Goal: Check status: Check status

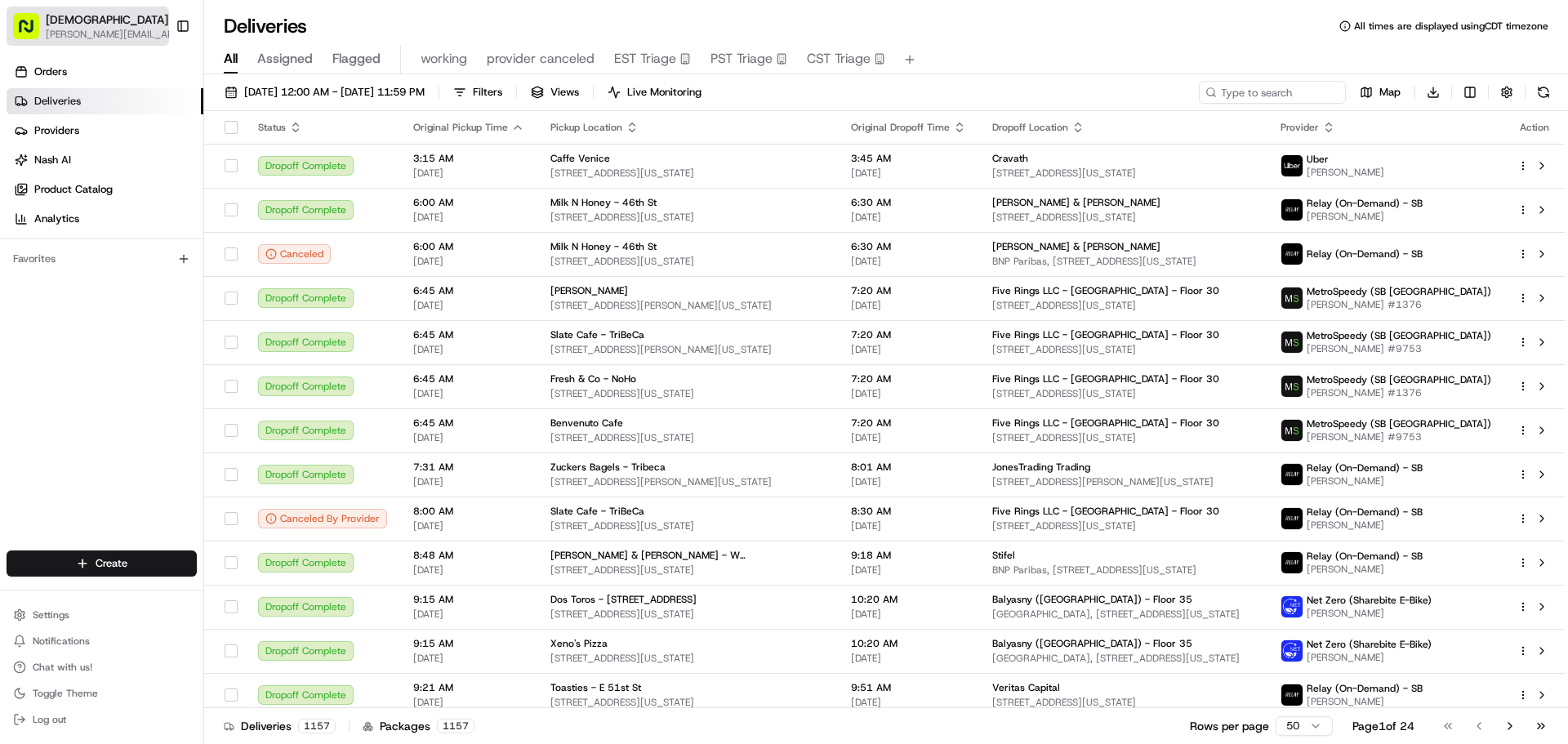
click at [105, 41] on button "Sharebite jeff@usenash.com" at bounding box center [87, 26] width 163 height 39
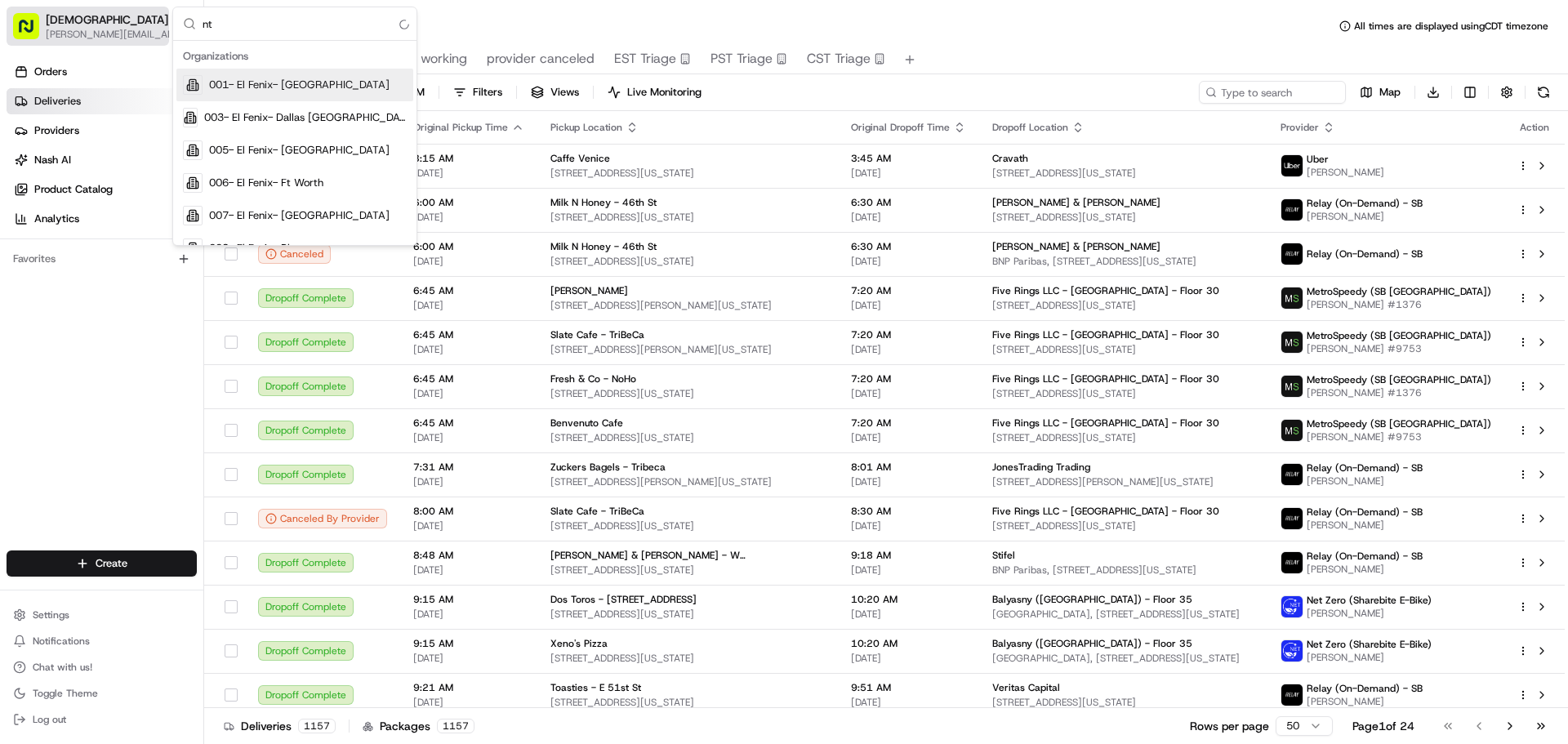
type input "ntg"
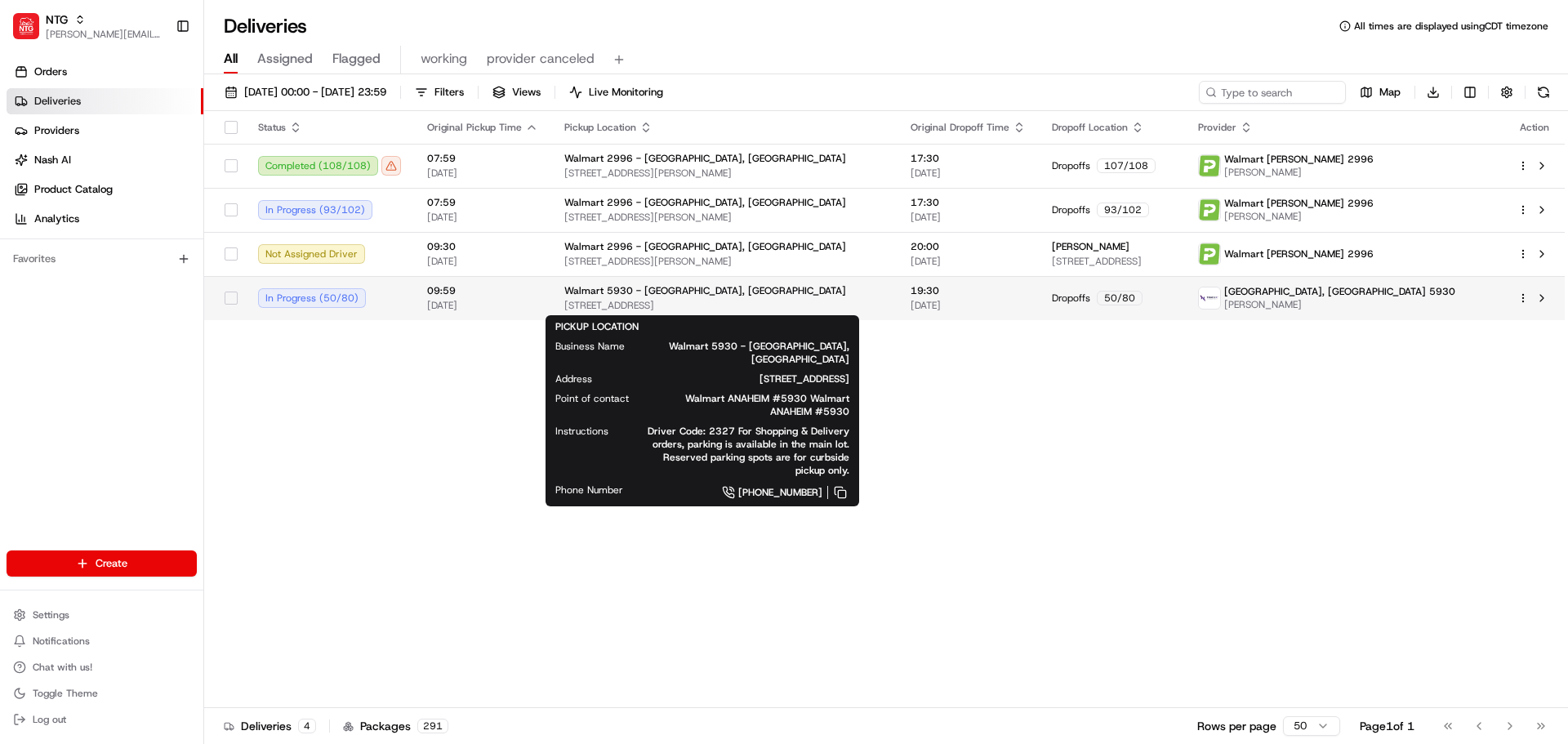
click at [763, 295] on div "Walmart 5930 - [GEOGRAPHIC_DATA], [GEOGRAPHIC_DATA]" at bounding box center [724, 290] width 320 height 13
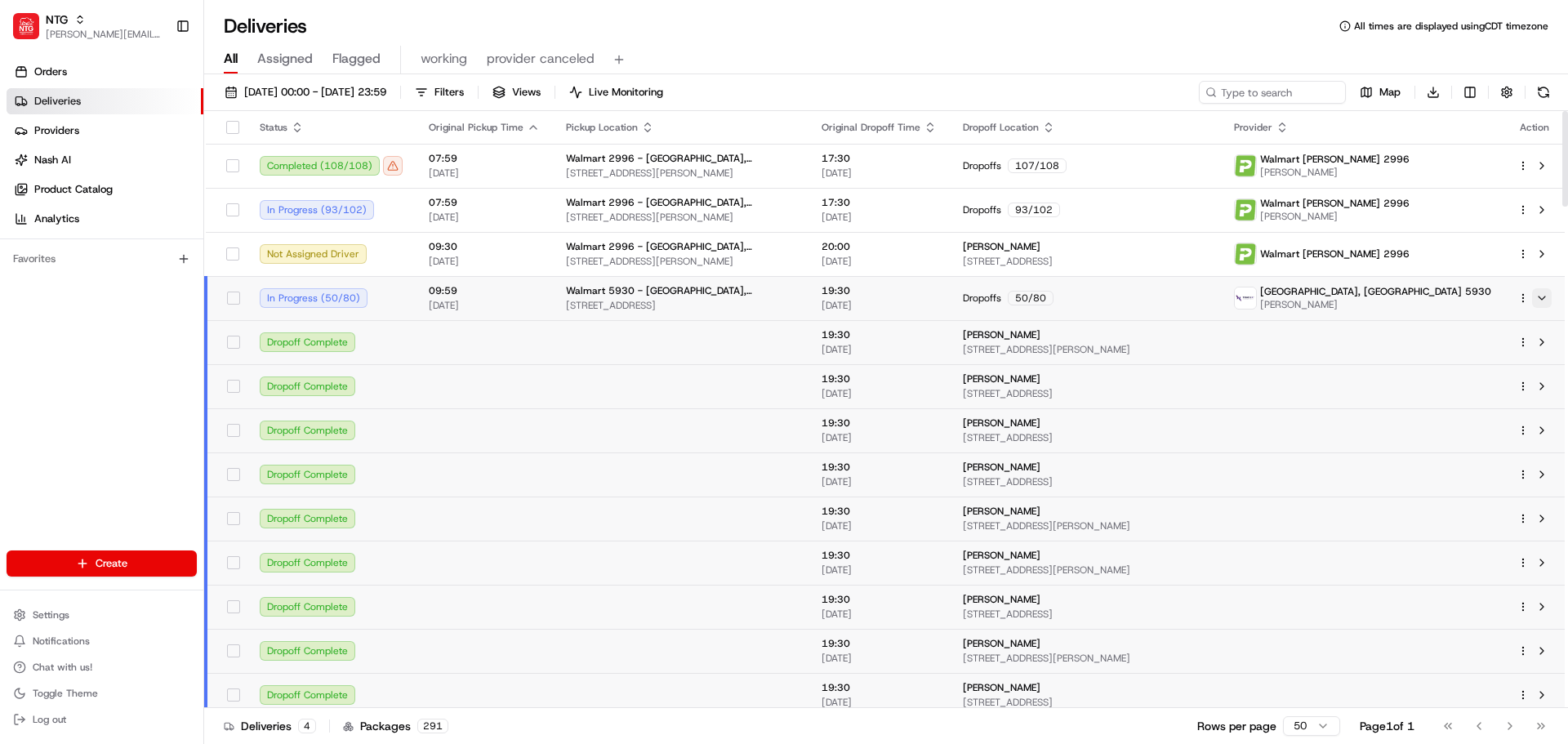
click at [1541, 293] on button at bounding box center [1542, 298] width 20 height 20
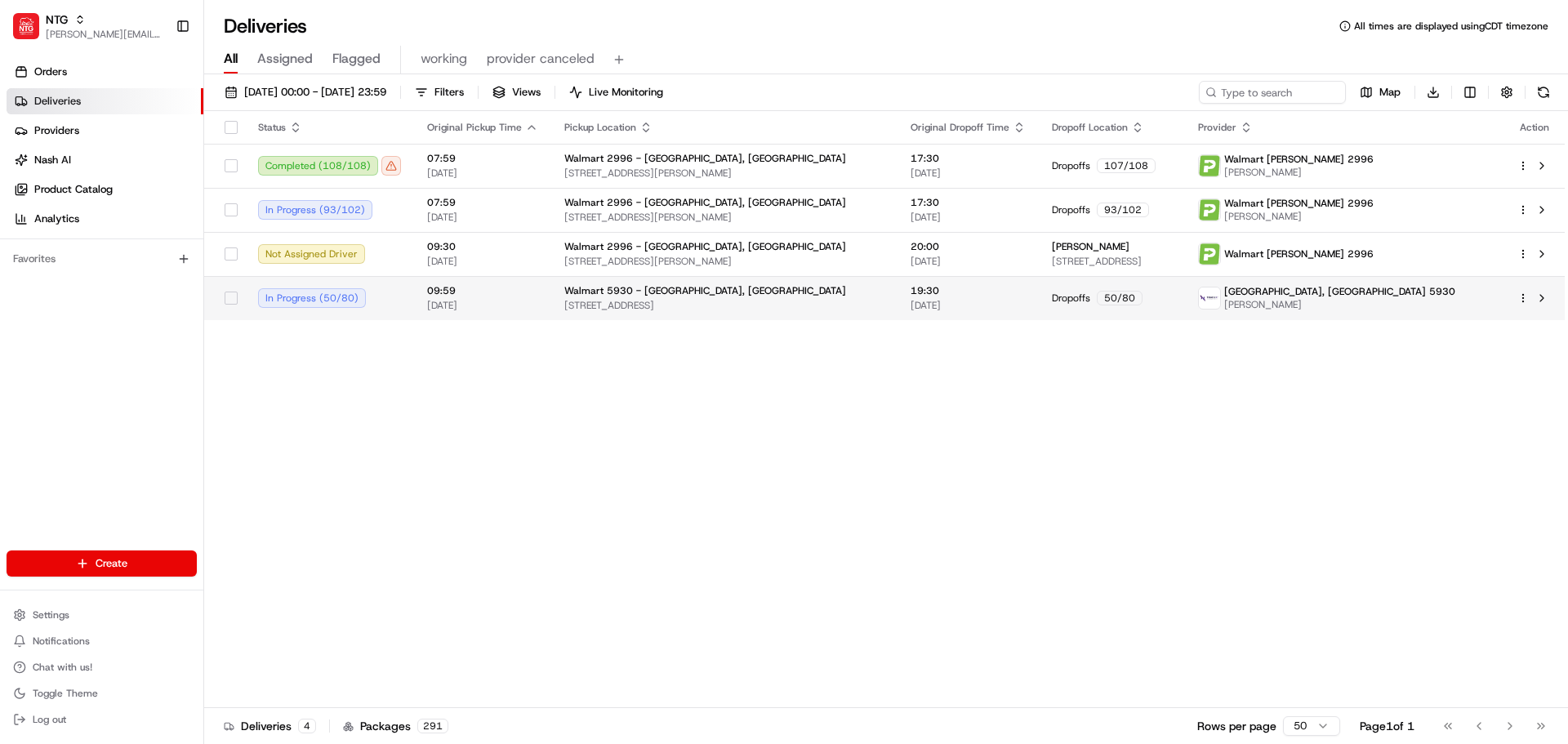
click at [1522, 298] on html "NTG jeff@usenash.com Toggle Sidebar Orders Deliveries Providers Nash AI Product…" at bounding box center [784, 372] width 1568 height 744
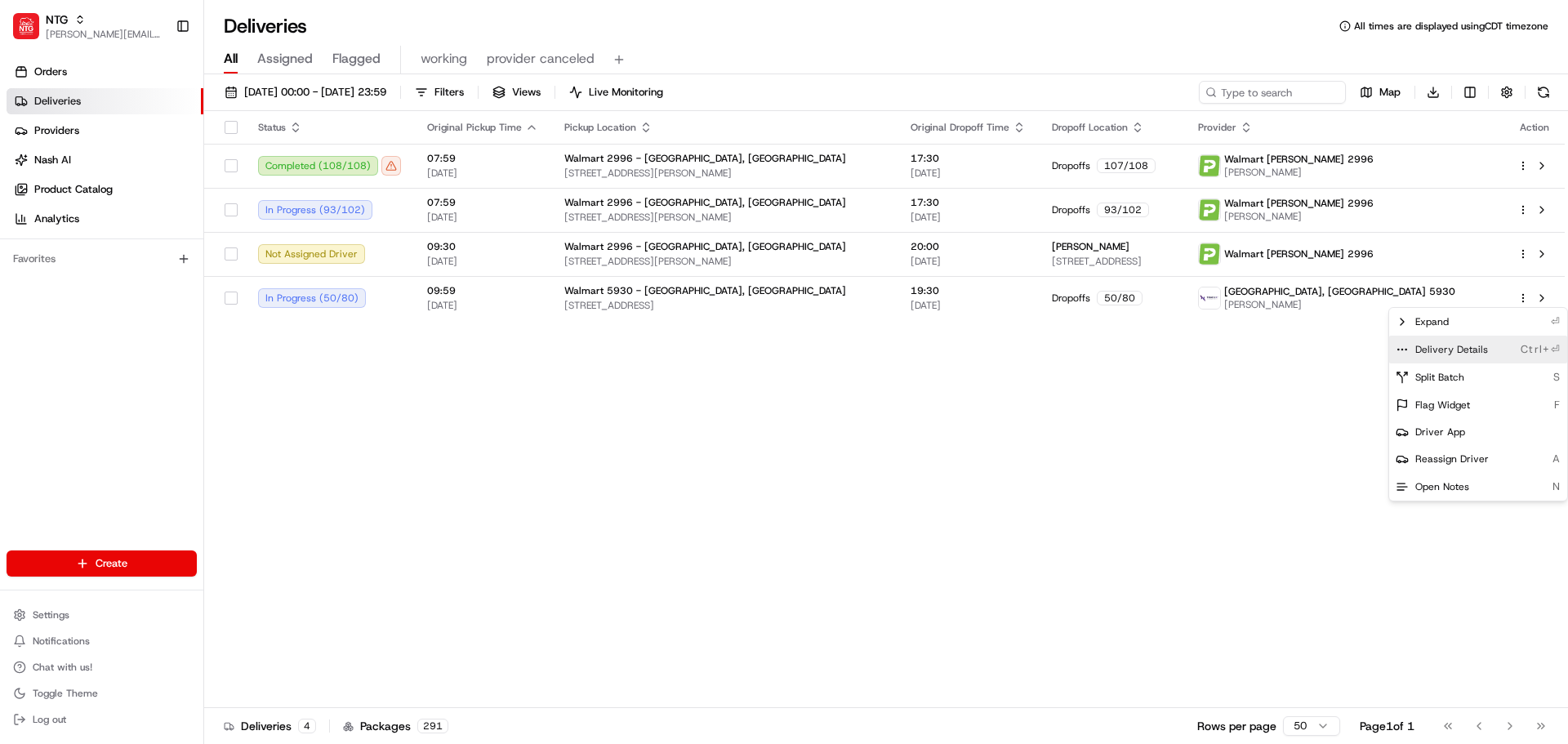
click at [1438, 351] on span "Delivery Details" at bounding box center [1452, 350] width 73 height 13
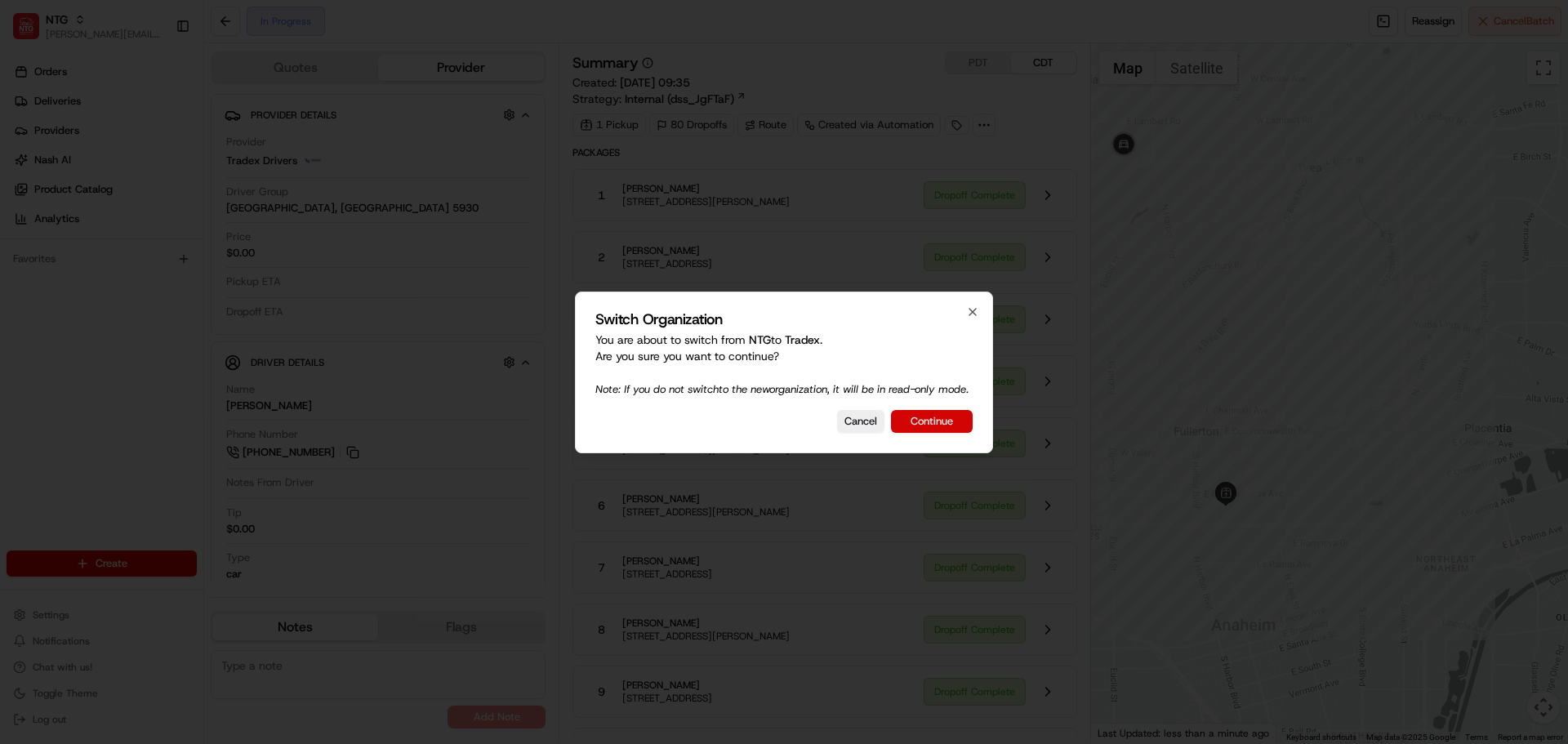
click at [941, 421] on button "Continue" at bounding box center [932, 422] width 82 height 23
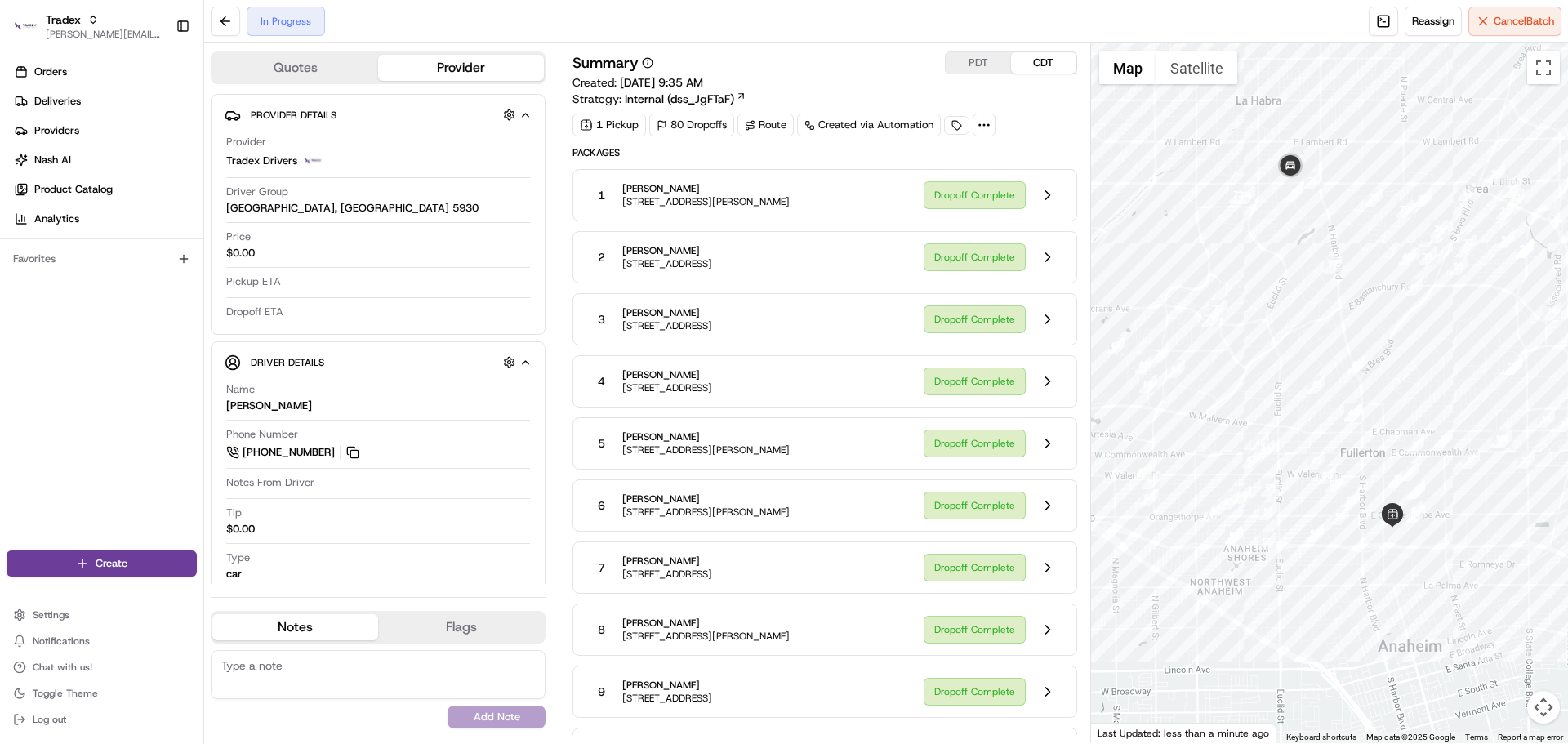
drag, startPoint x: 1306, startPoint y: 458, endPoint x: 1467, endPoint y: 478, distance: 162.2
click at [1467, 478] on div at bounding box center [1330, 393] width 478 height 700
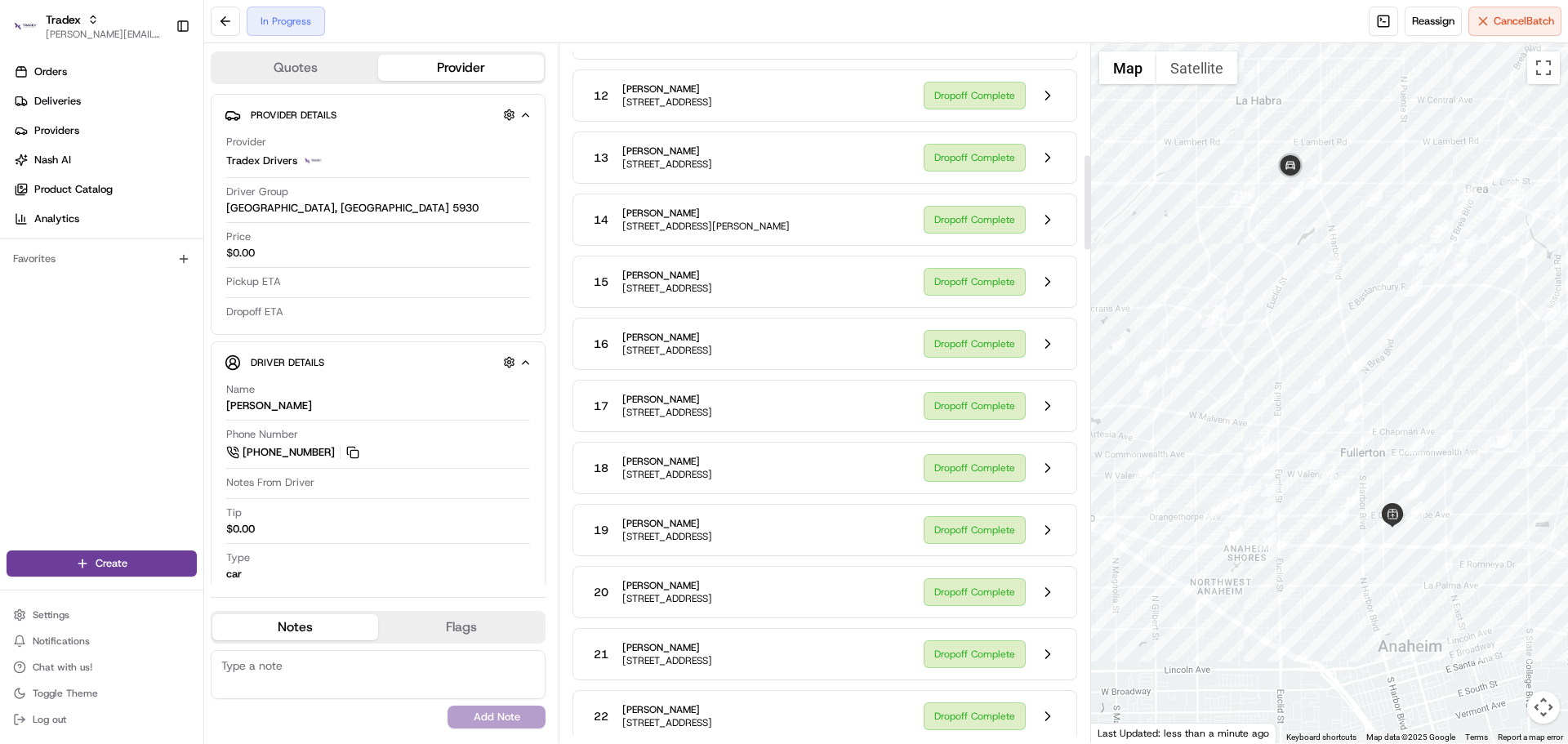
scroll to position [490, 0]
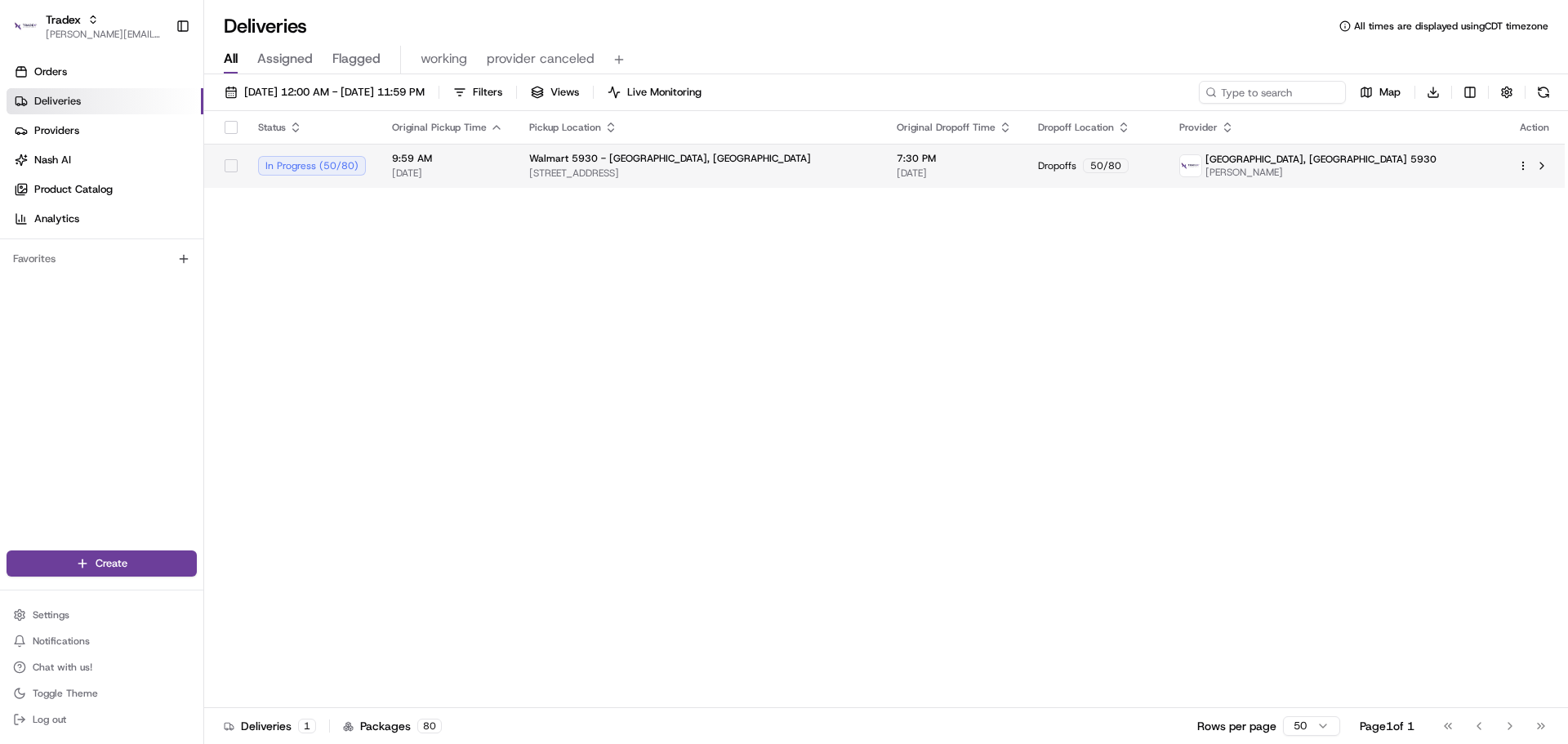
click at [786, 166] on div "Walmart [STREET_ADDRESS]" at bounding box center [700, 166] width 342 height 28
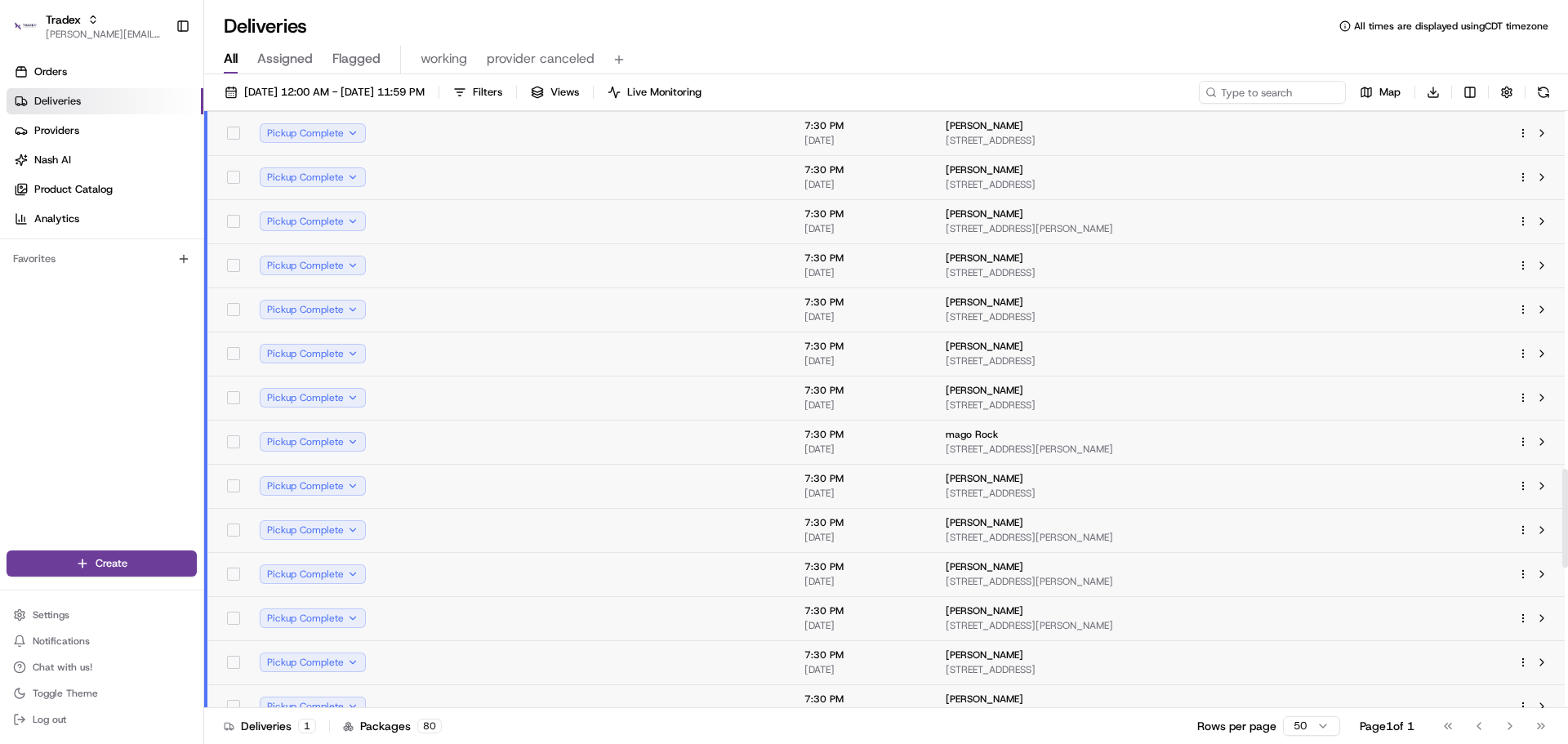
scroll to position [1961, 0]
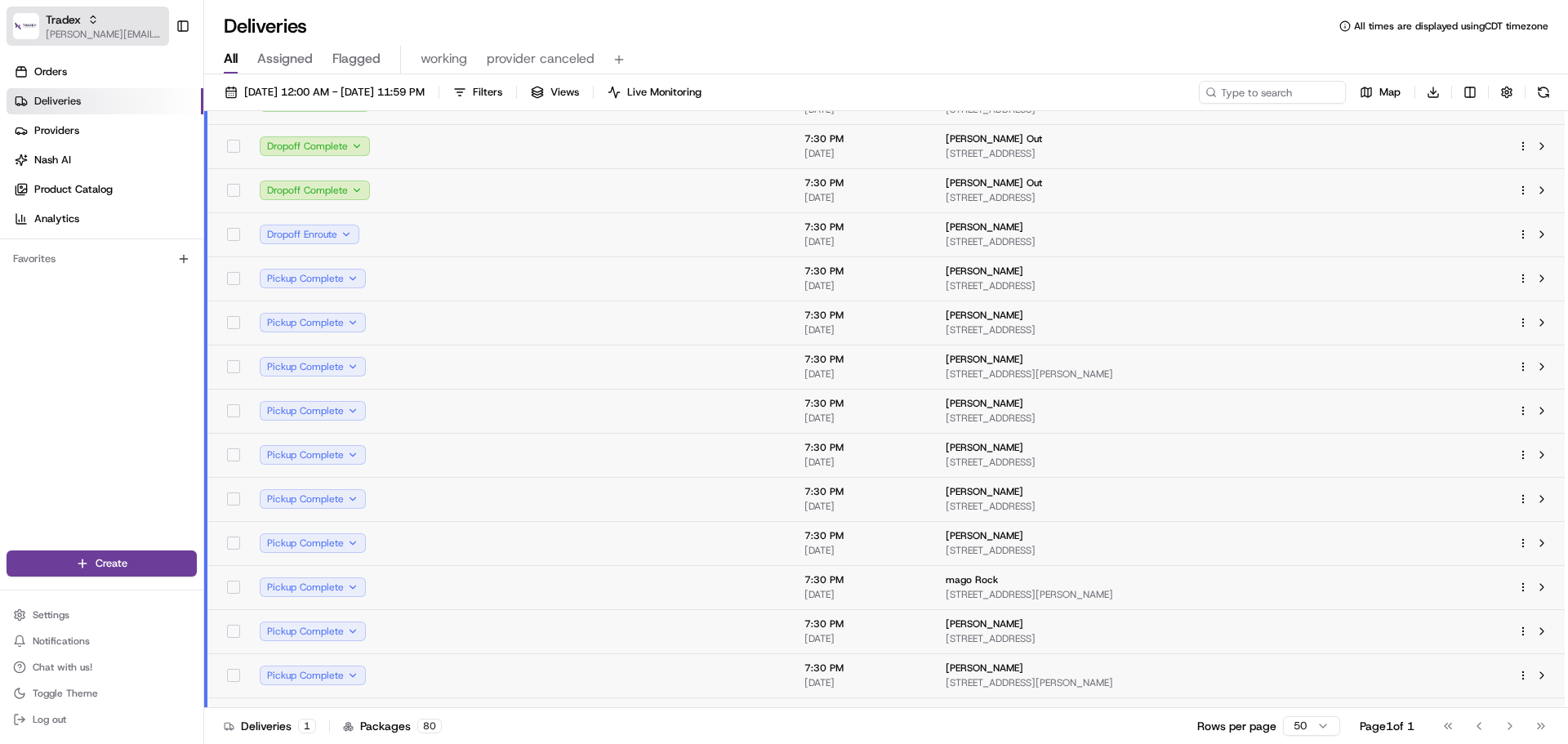
click at [88, 28] on span "[PERSON_NAME][EMAIL_ADDRESS][DOMAIN_NAME]" at bounding box center [103, 34] width 117 height 13
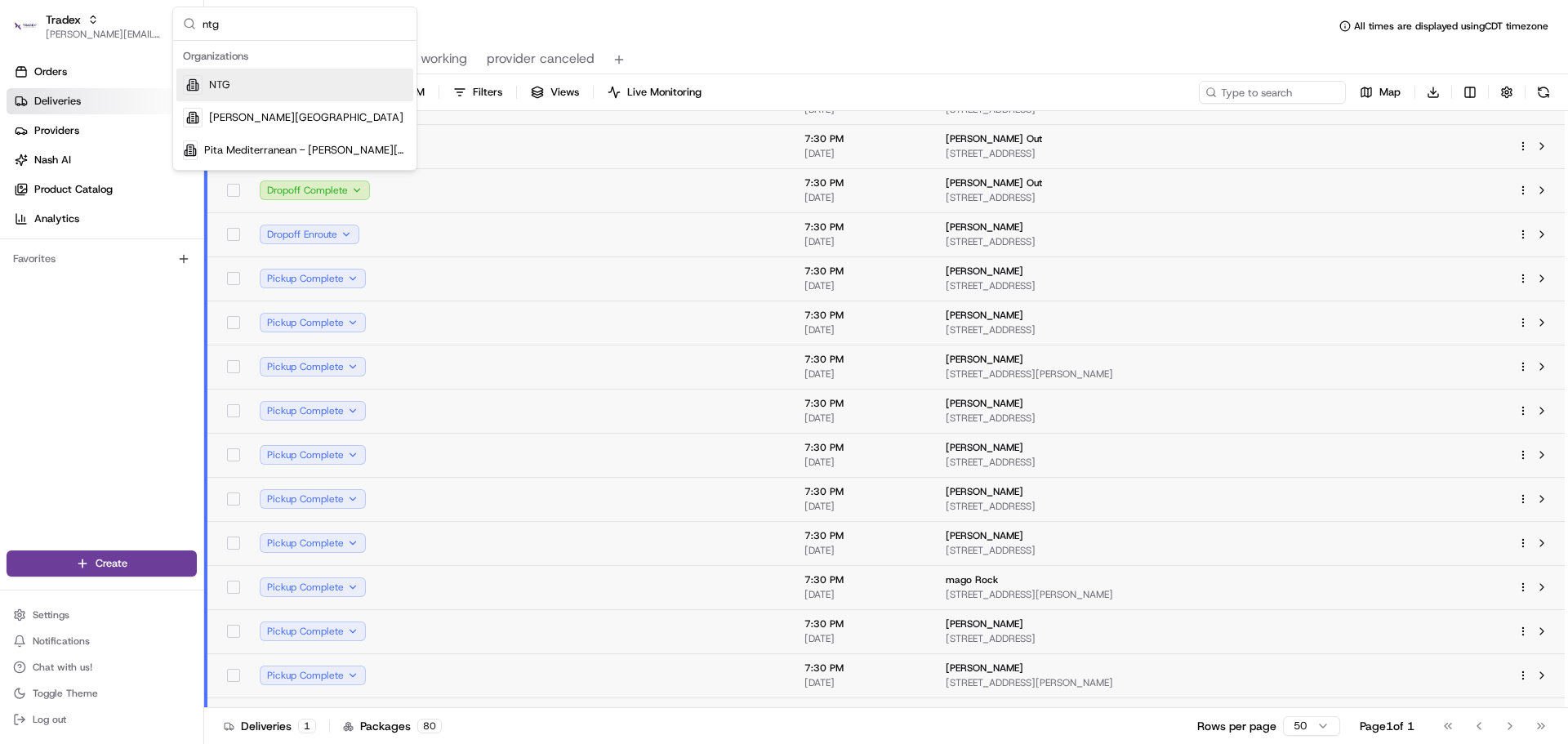
type input "ntg"
click at [252, 79] on div "NTG" at bounding box center [295, 85] width 237 height 33
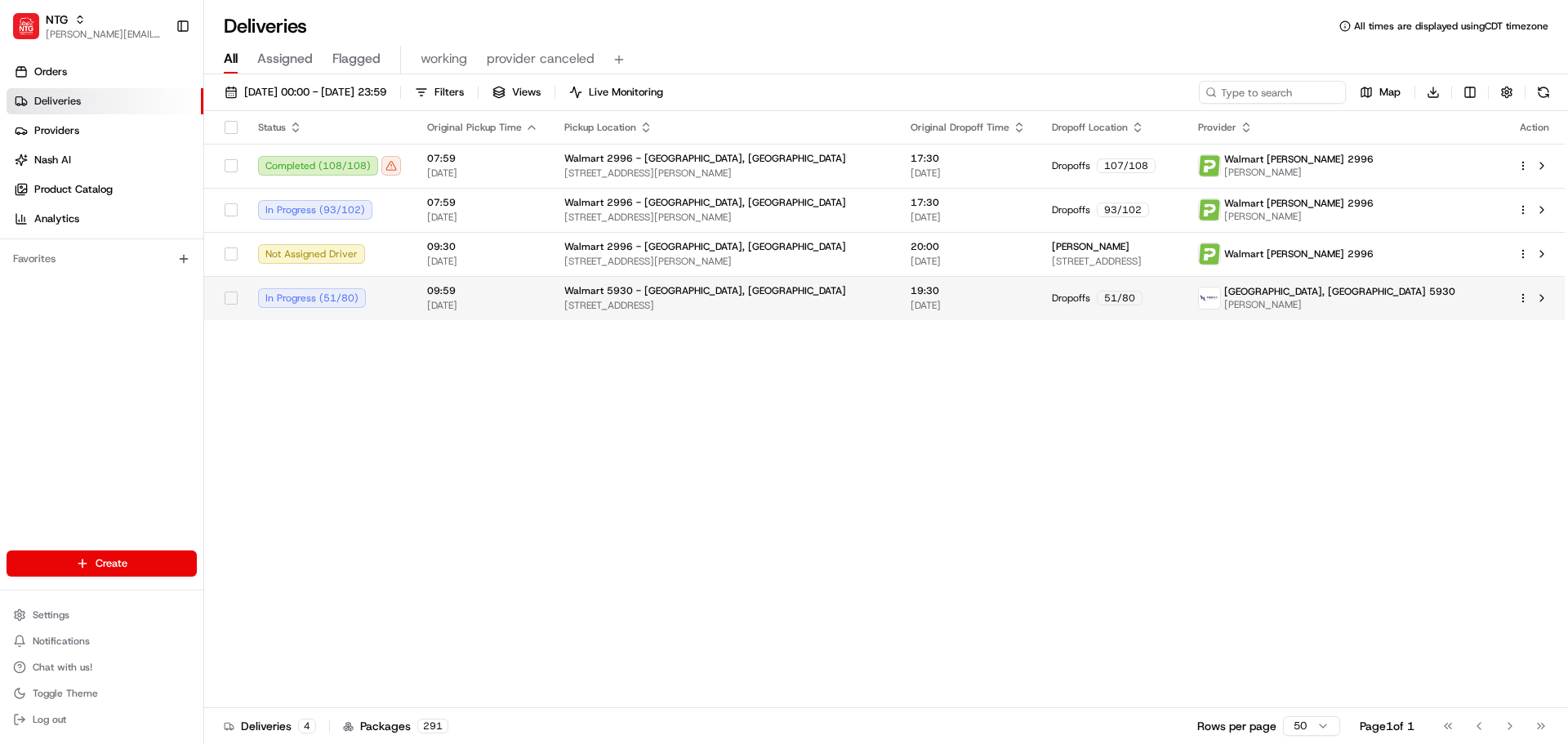
click at [571, 297] on span "Walmart 5930 - [GEOGRAPHIC_DATA], [GEOGRAPHIC_DATA]" at bounding box center [705, 290] width 282 height 13
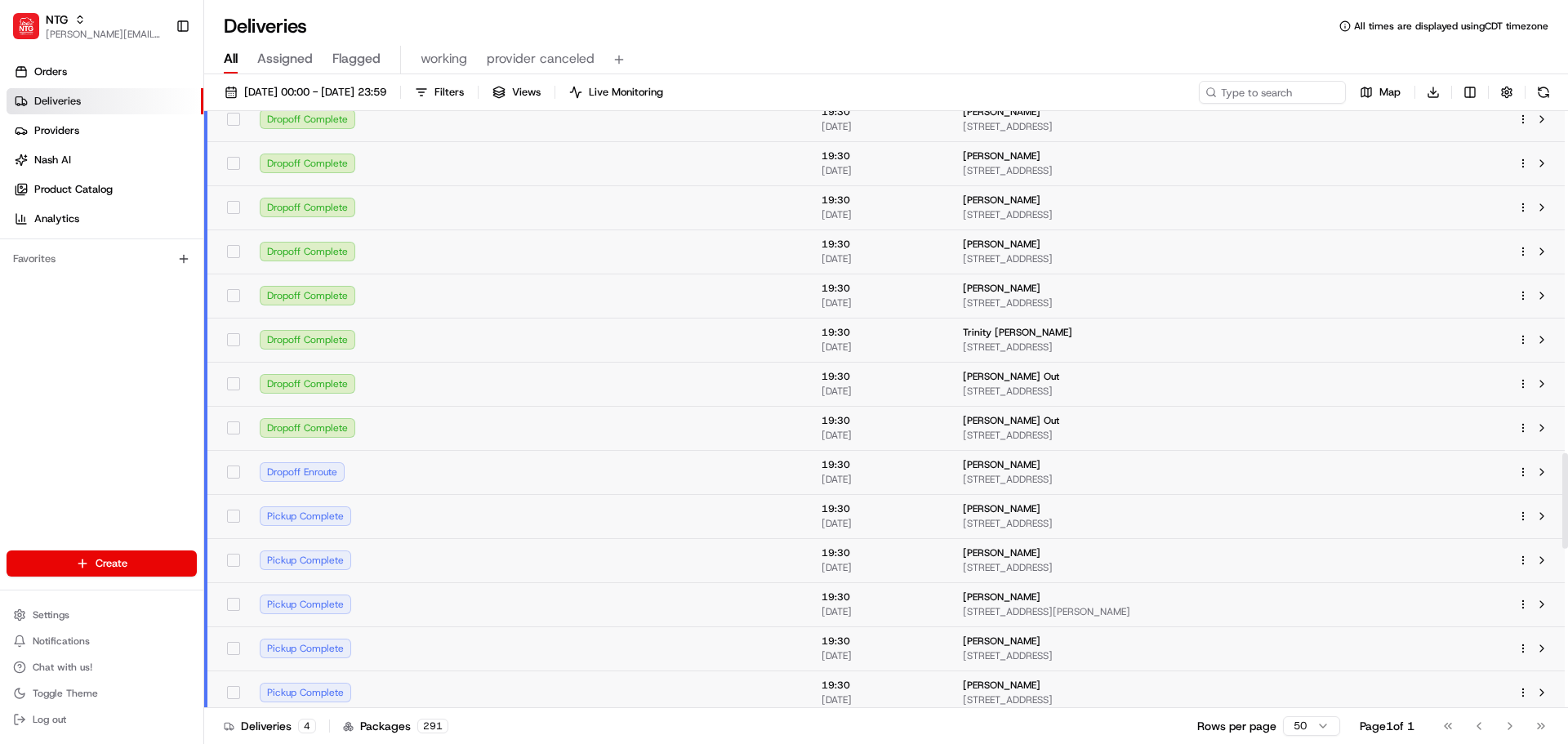
scroll to position [2205, 0]
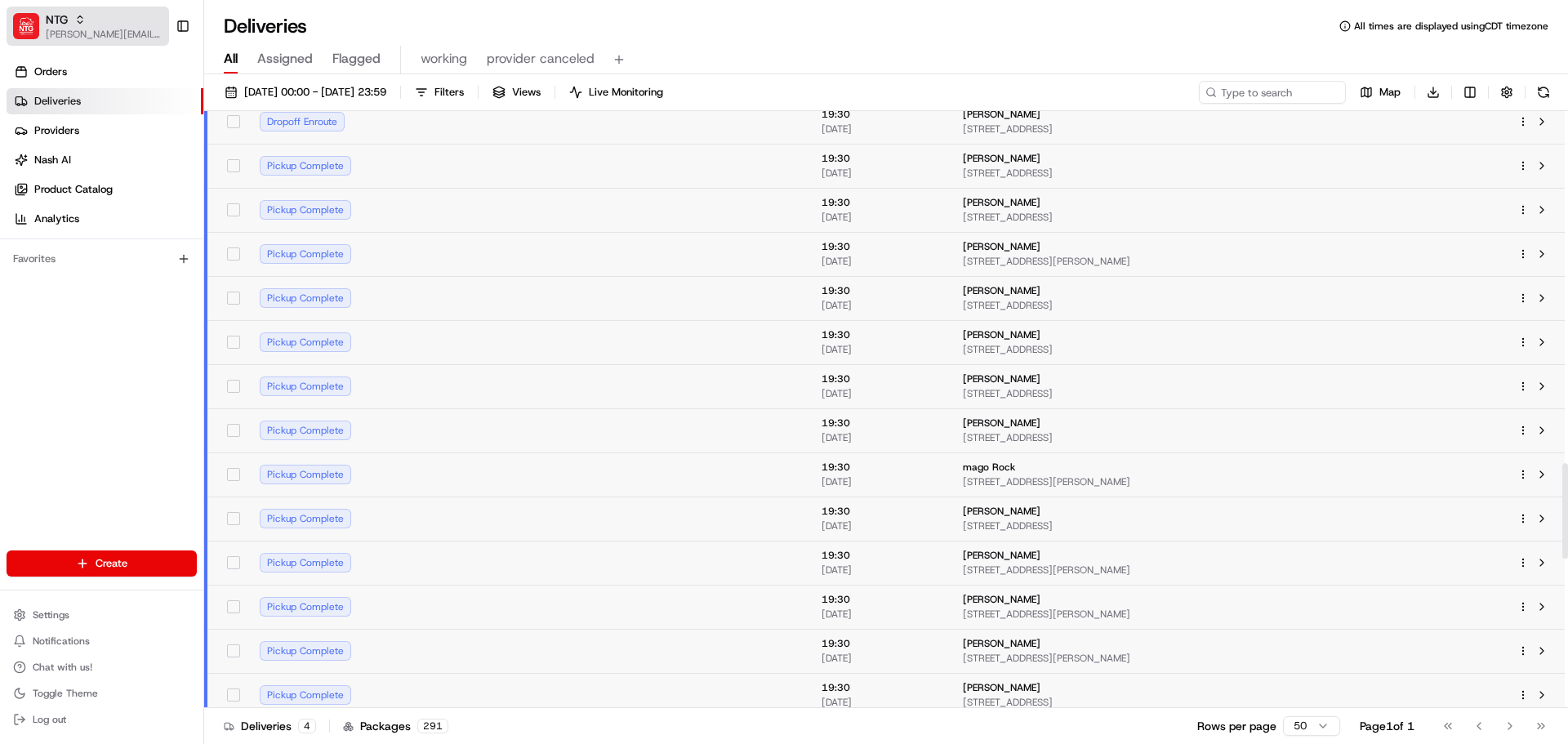
click at [87, 30] on span "[PERSON_NAME][EMAIL_ADDRESS][DOMAIN_NAME]" at bounding box center [103, 34] width 117 height 13
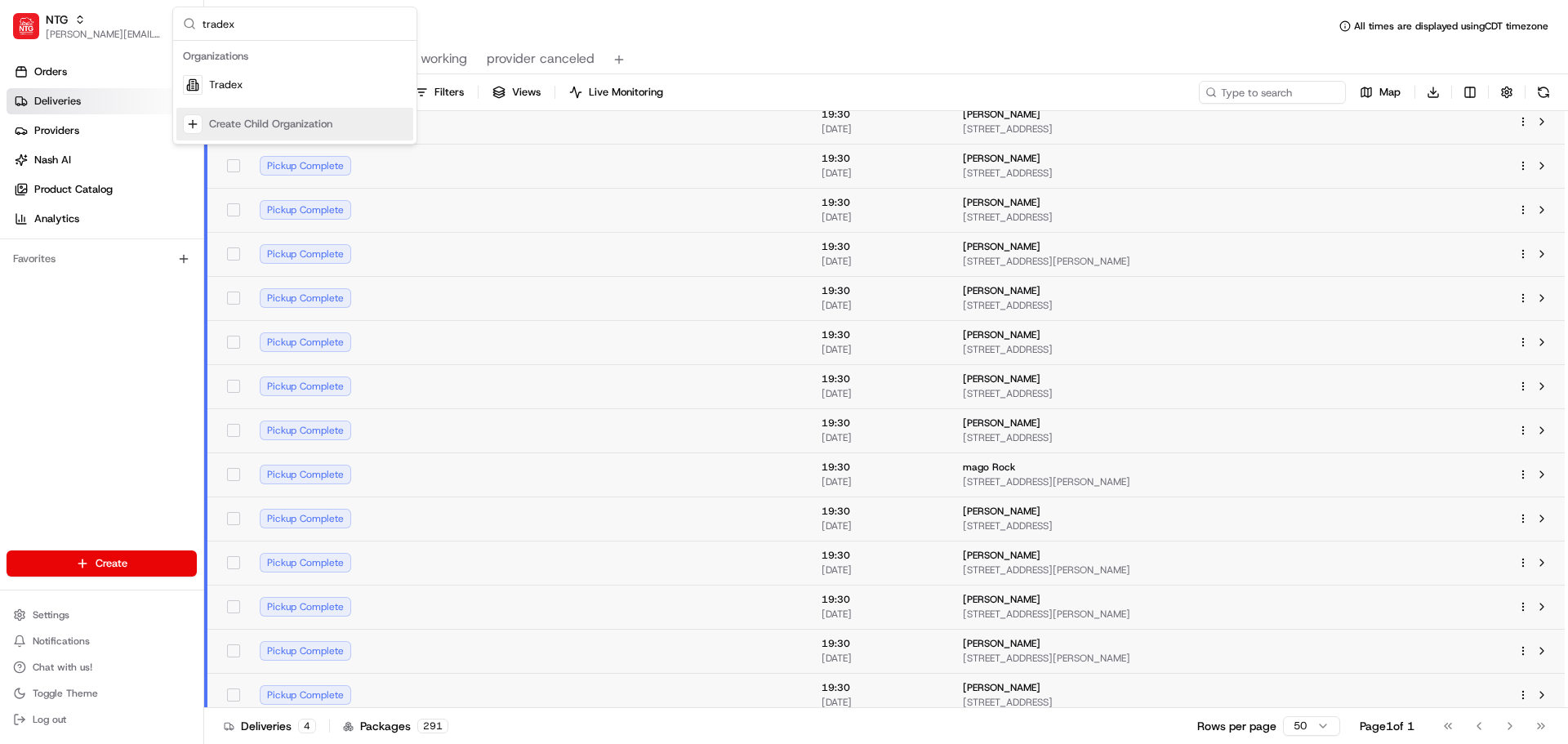
type input "tradex"
click at [284, 97] on div "Tradex" at bounding box center [295, 85] width 237 height 33
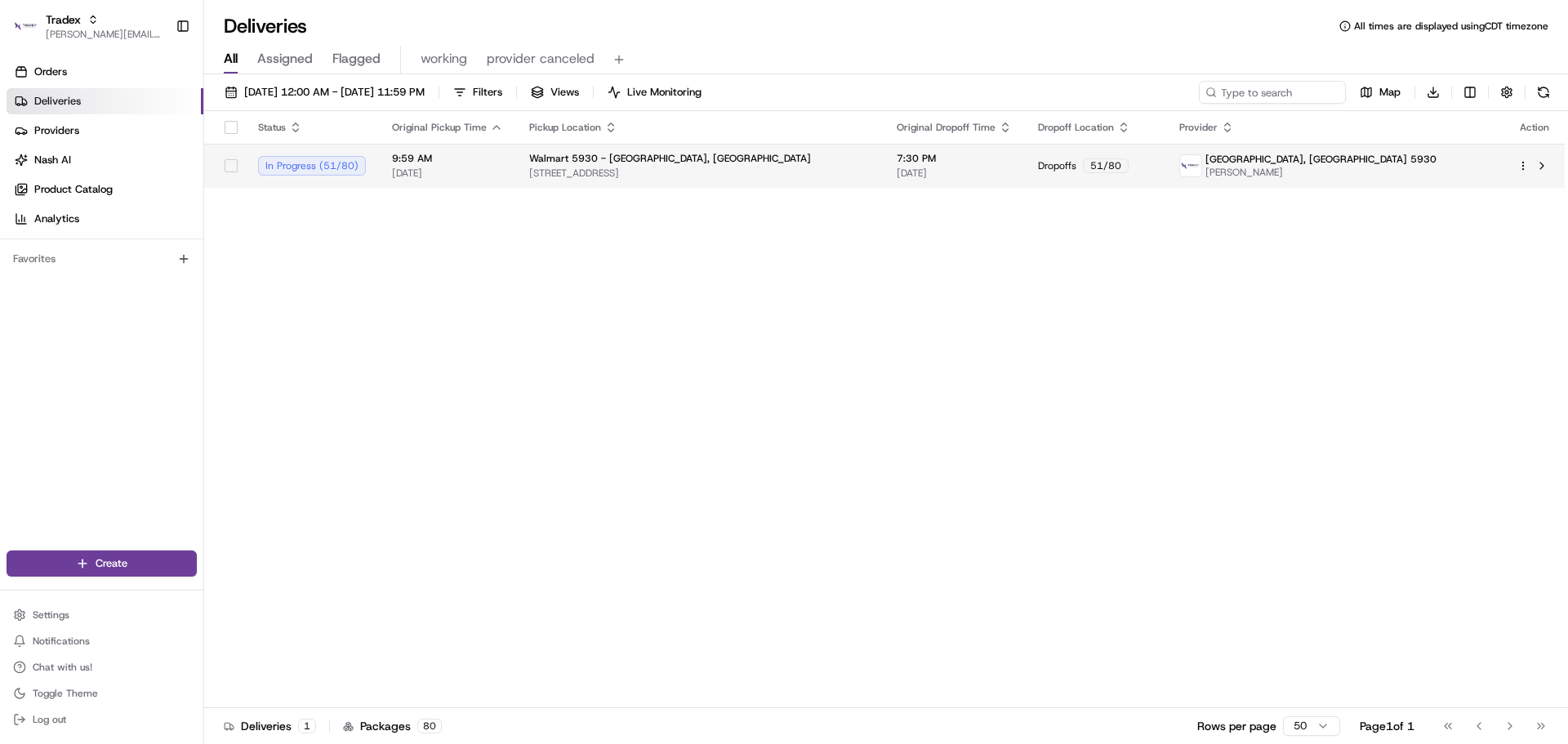
click at [449, 180] on span "[DATE]" at bounding box center [448, 173] width 111 height 13
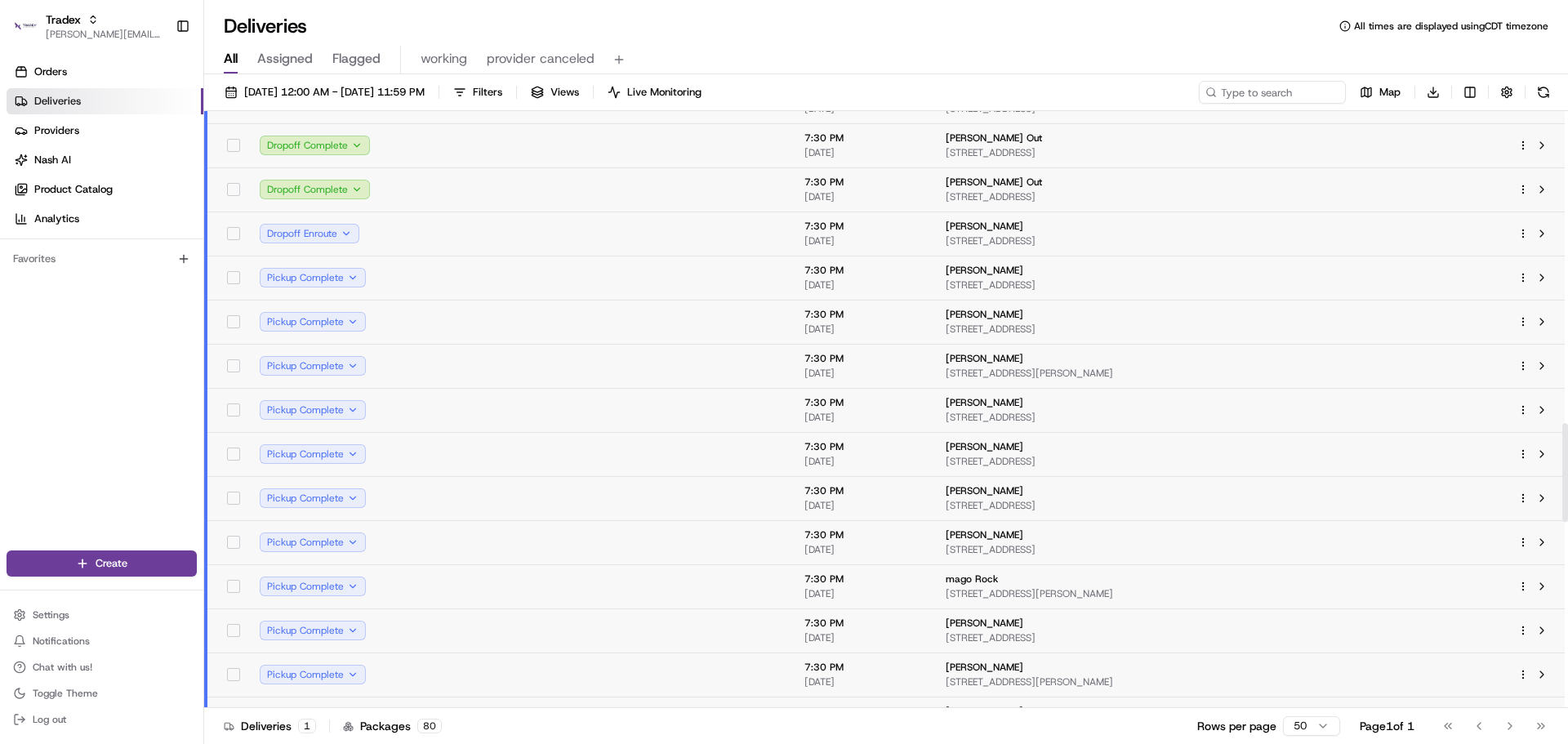
scroll to position [1879, 0]
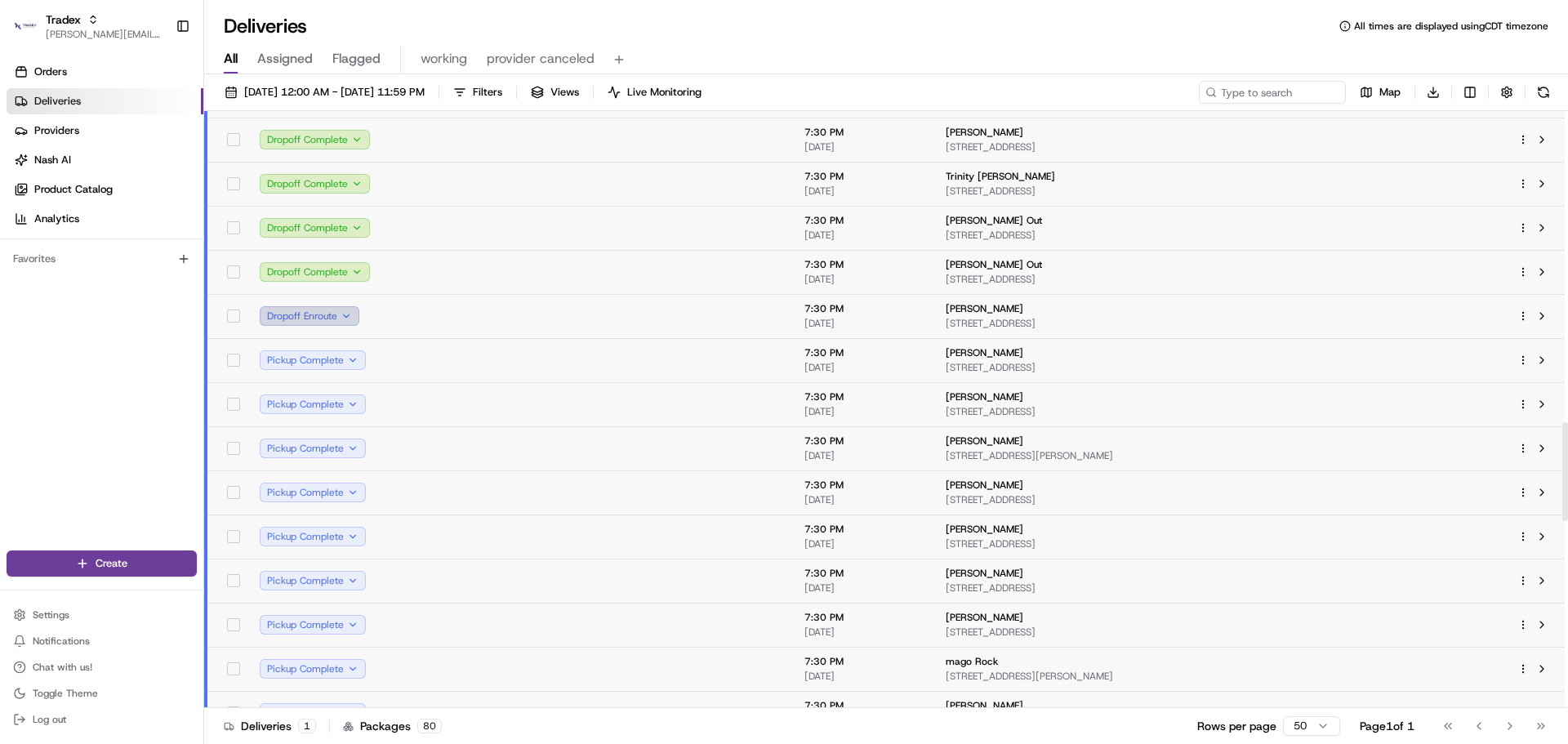
click at [353, 315] on button "Dropoff Enroute" at bounding box center [310, 316] width 100 height 20
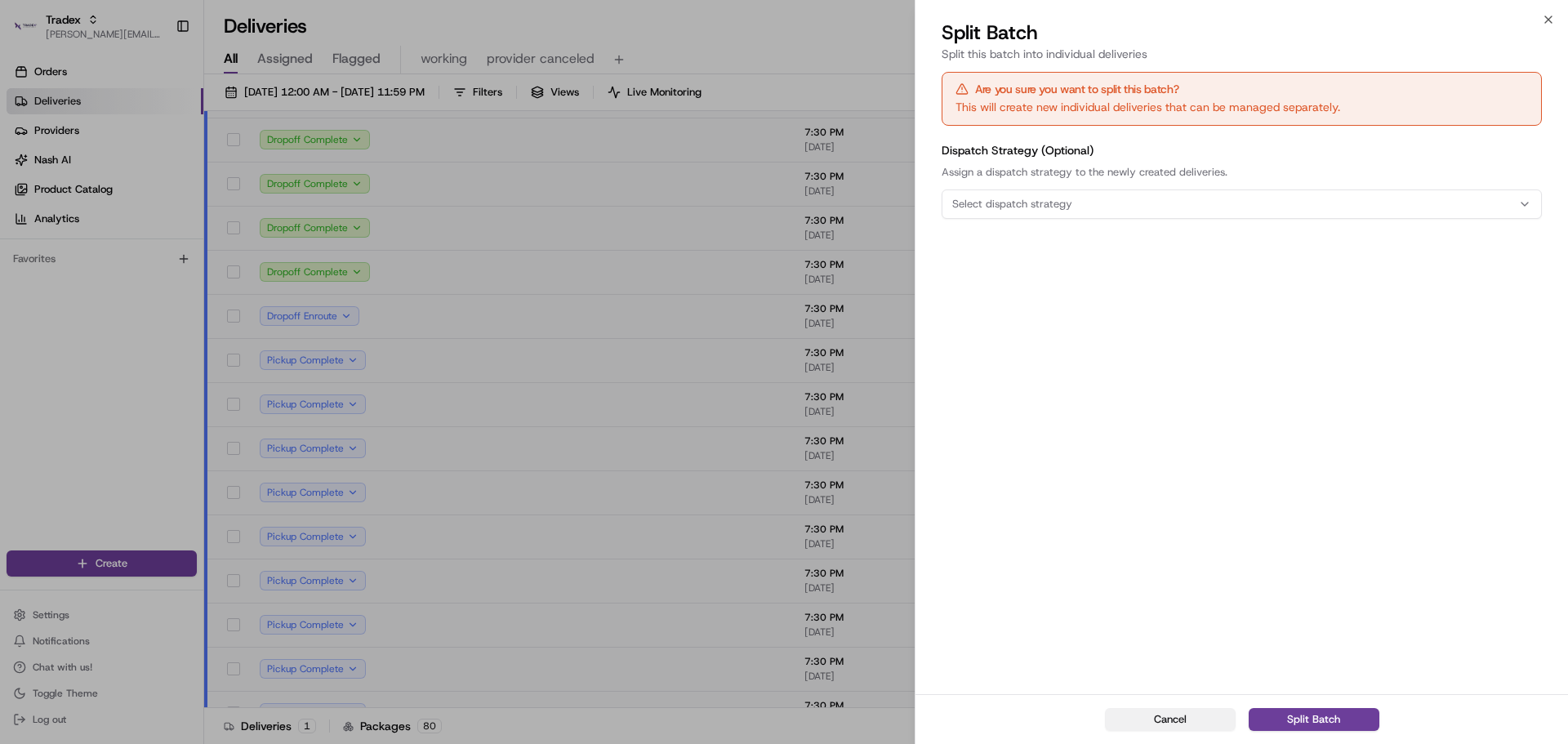
click at [1192, 717] on button "Cancel" at bounding box center [1170, 720] width 131 height 23
click at [1192, 725] on button "Cancel" at bounding box center [1170, 720] width 131 height 23
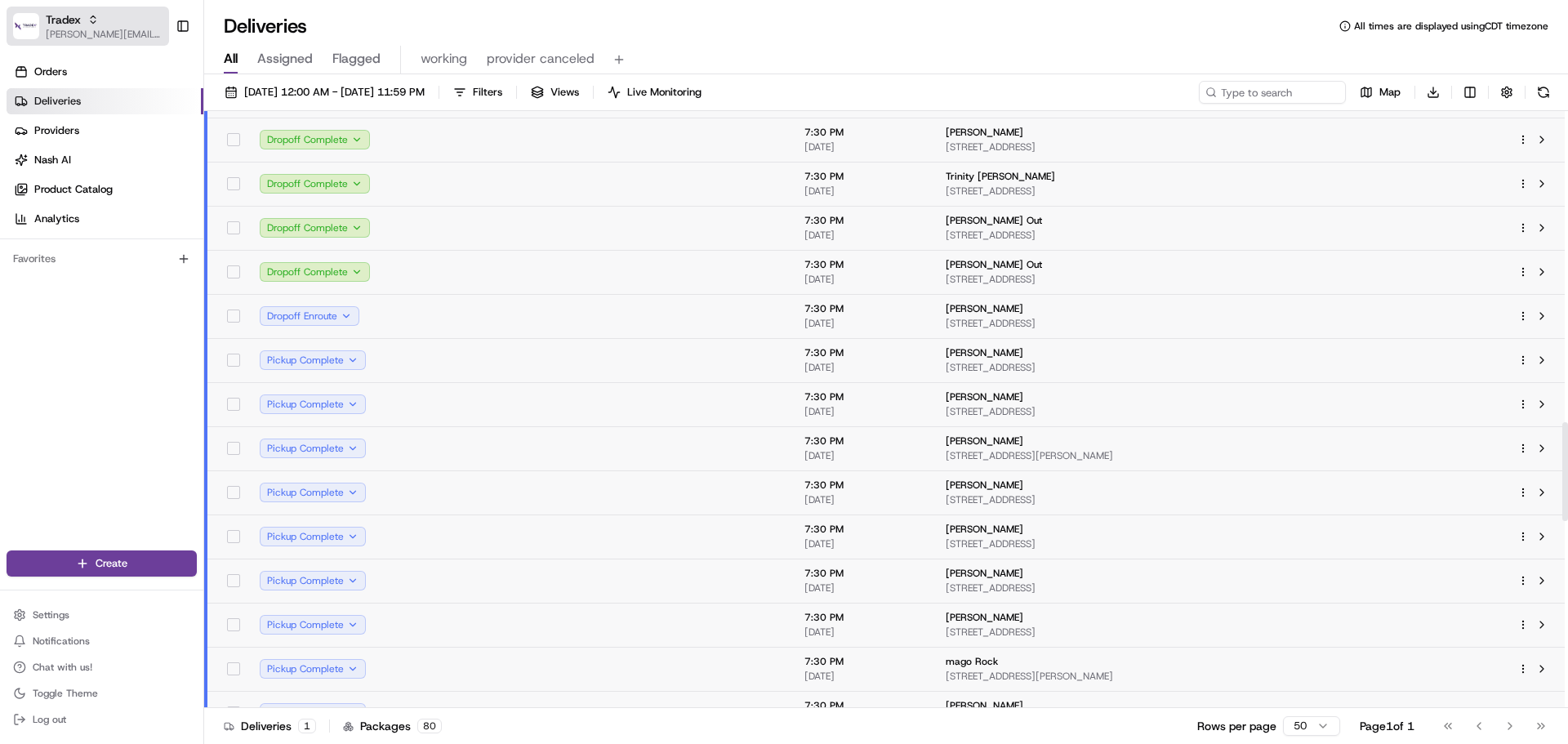
click at [83, 38] on span "[PERSON_NAME][EMAIL_ADDRESS][DOMAIN_NAME]" at bounding box center [103, 34] width 117 height 13
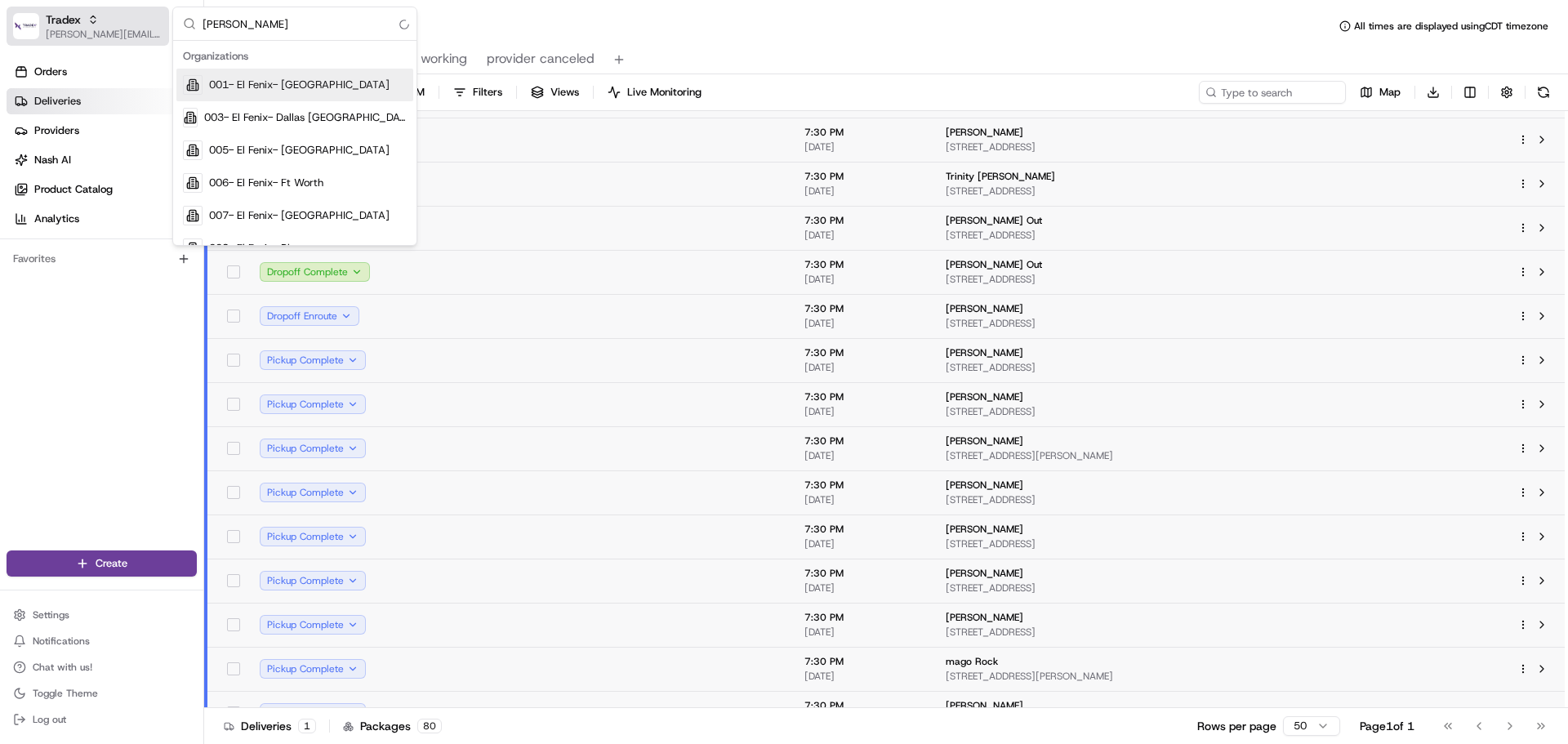
type input "[PERSON_NAME]"
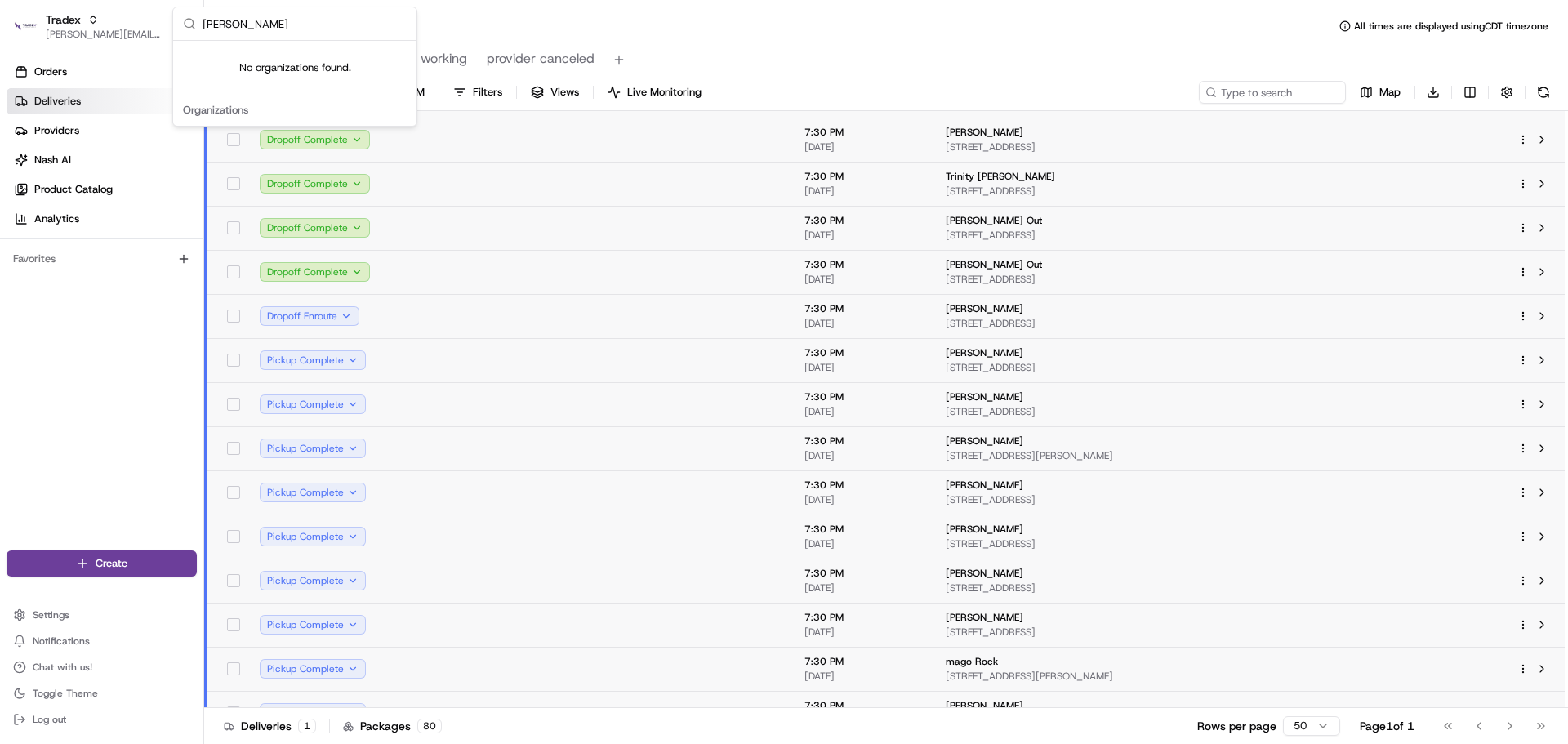
click at [209, 15] on input "[PERSON_NAME]" at bounding box center [304, 23] width 204 height 33
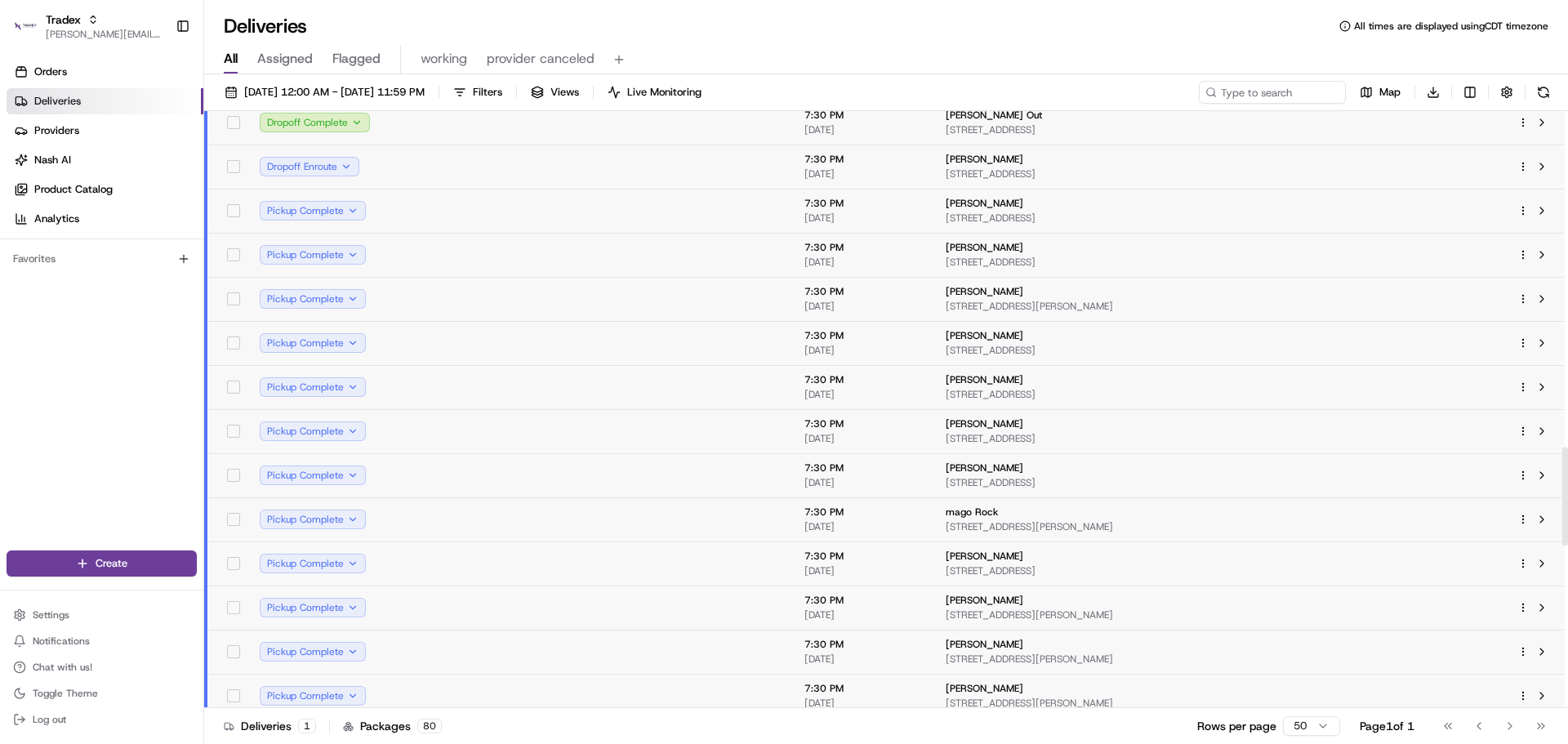
scroll to position [1620, 0]
